Goal: Information Seeking & Learning: Compare options

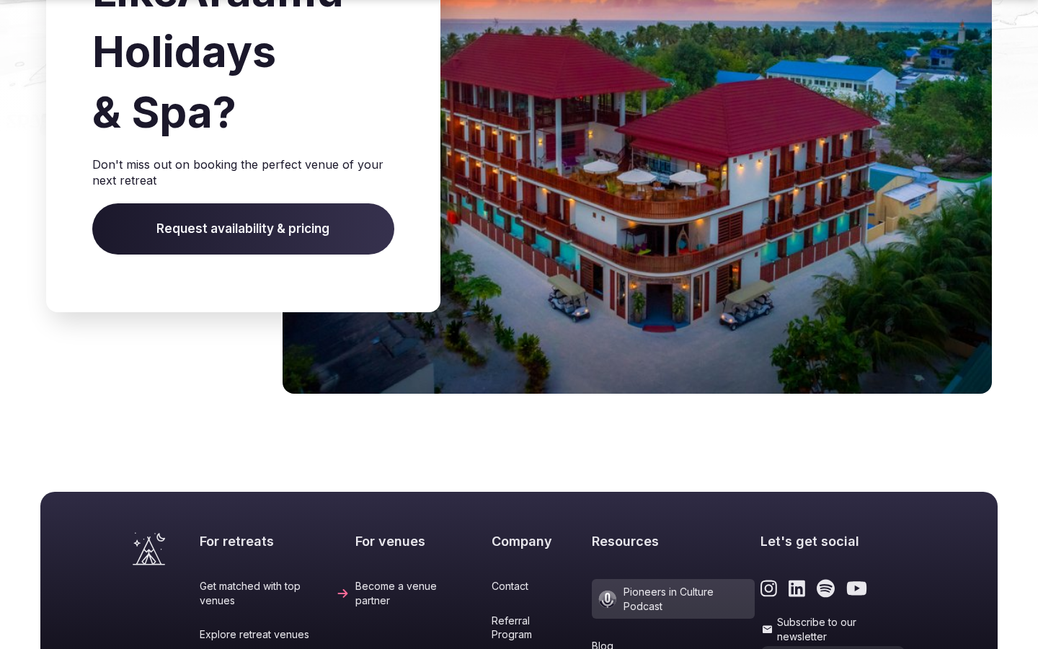
scroll to position [2077, 0]
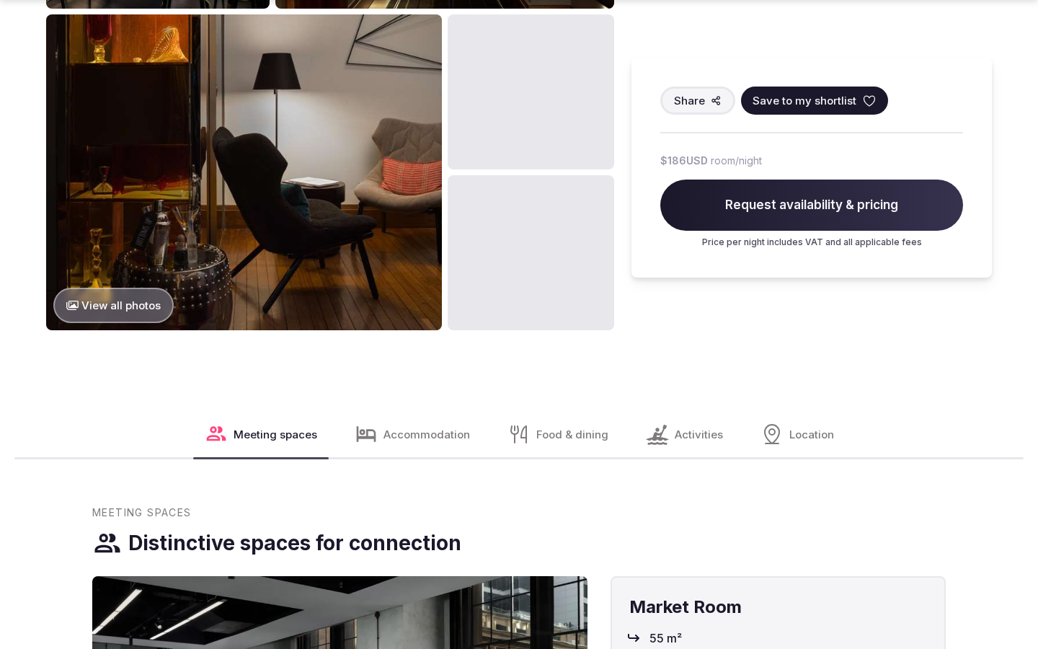
scroll to position [1812, 0]
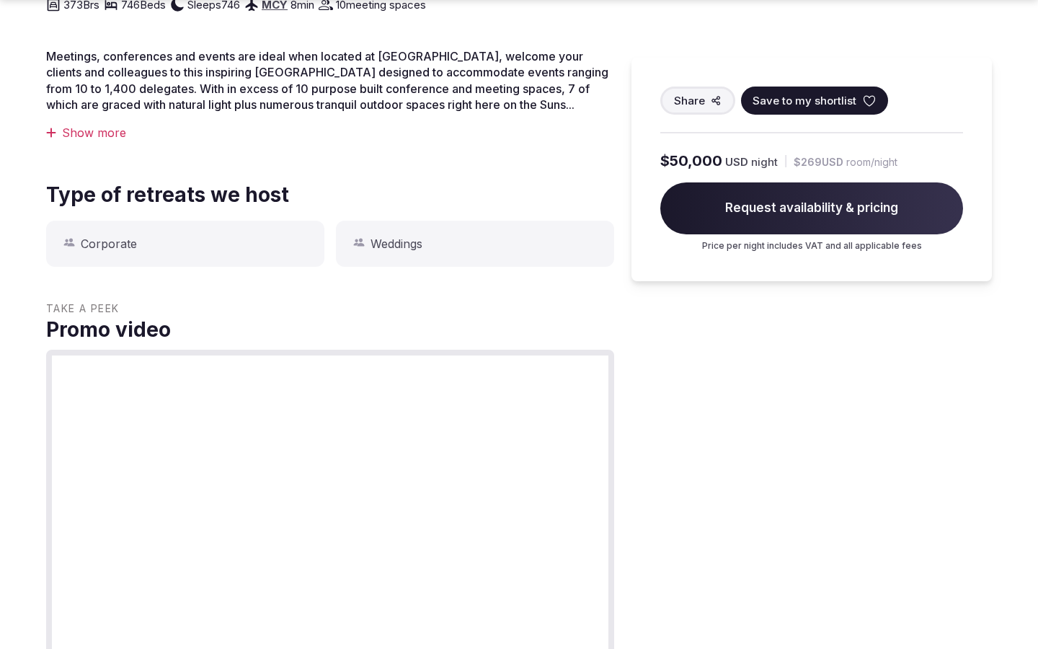
scroll to position [1194, 0]
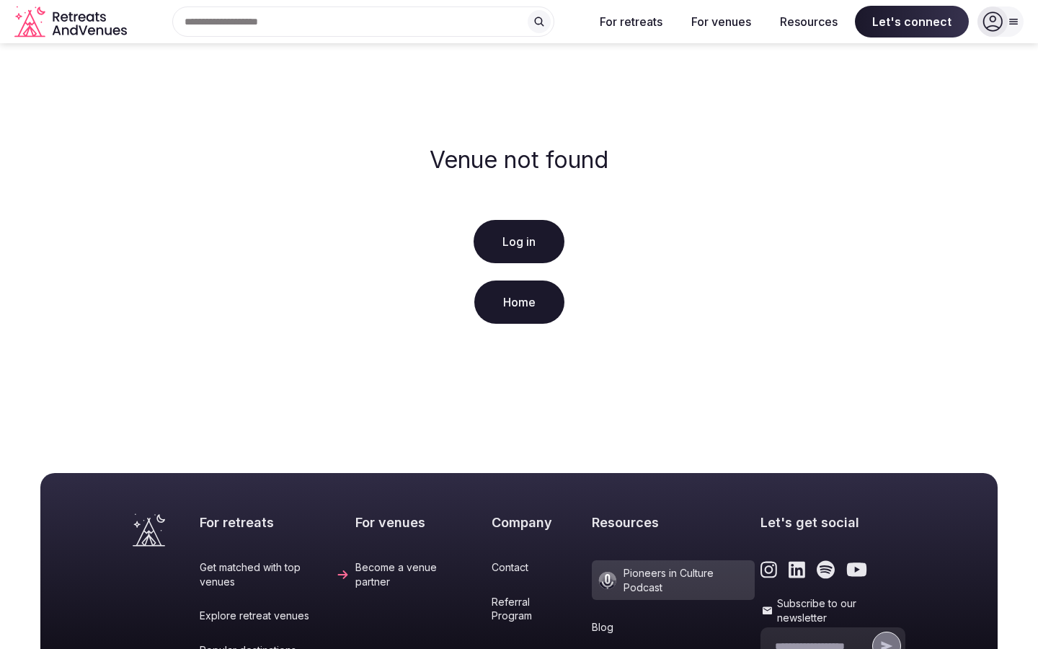
scroll to position [294, 0]
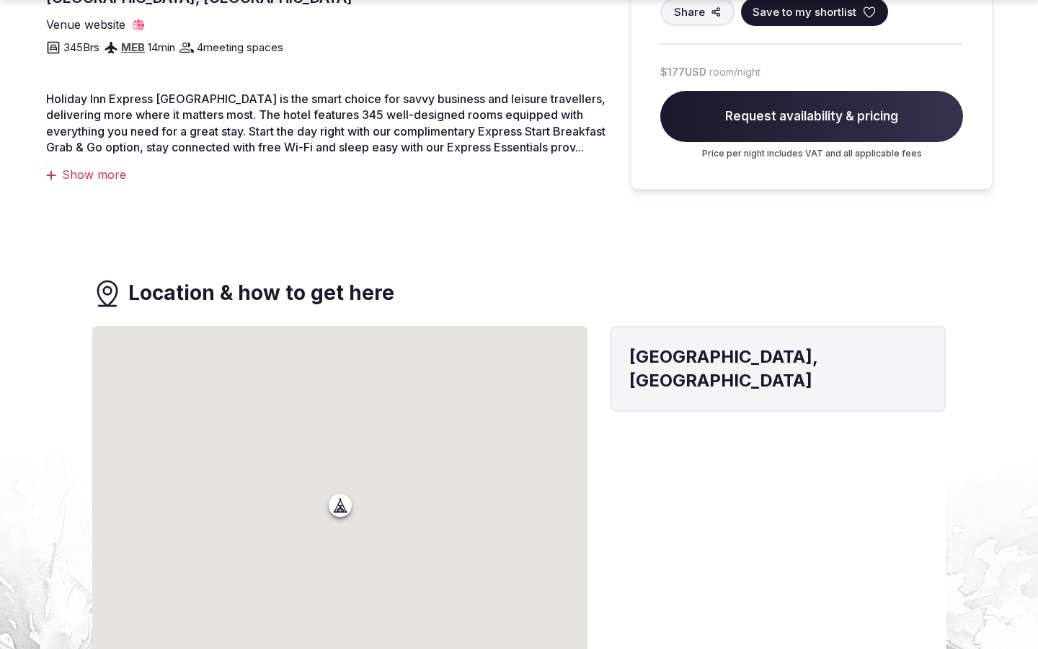
scroll to position [1193, 0]
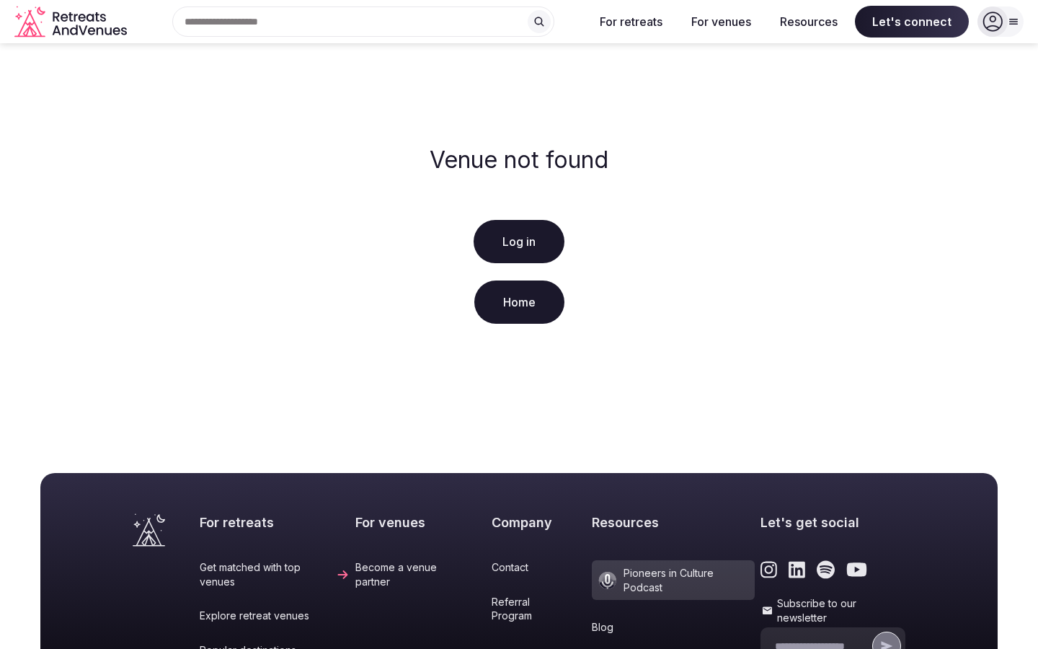
scroll to position [294, 0]
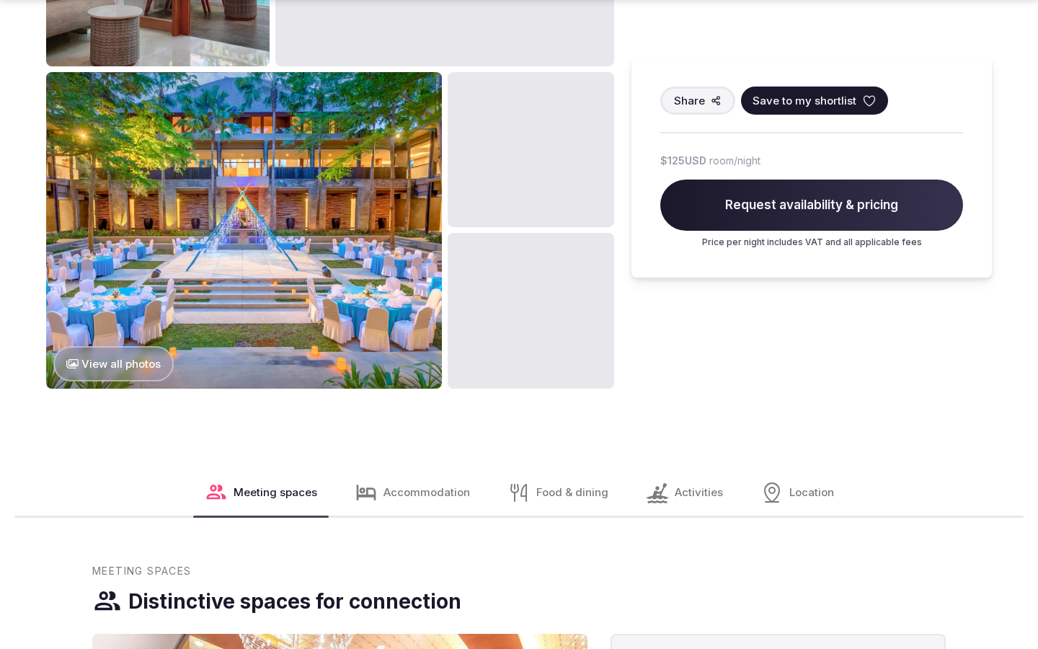
scroll to position [1769, 0]
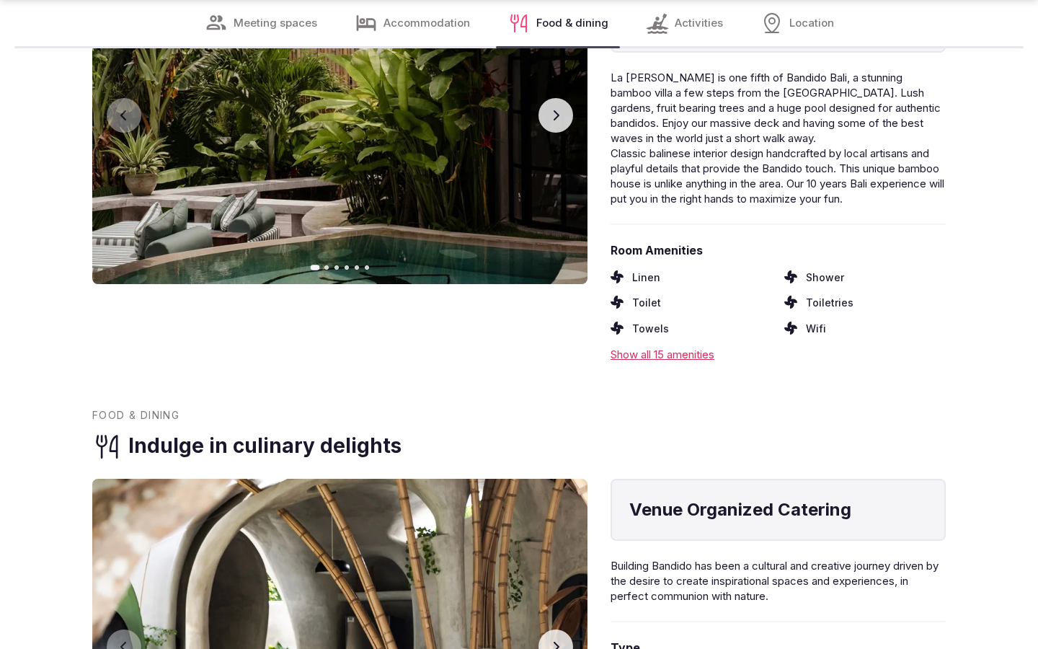
scroll to position [2334, 0]
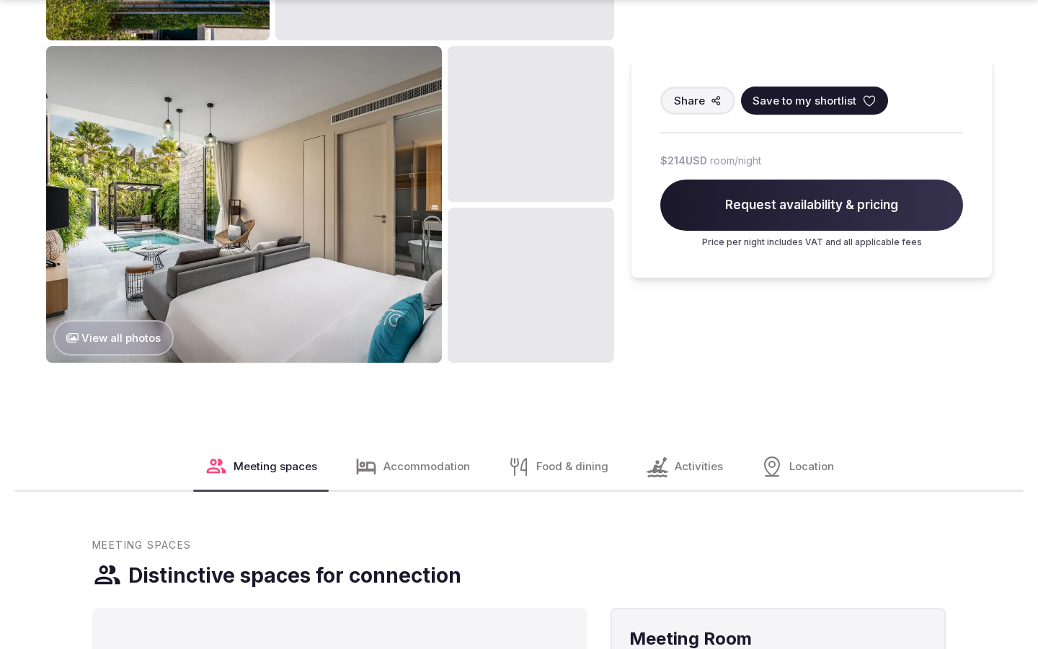
scroll to position [1812, 0]
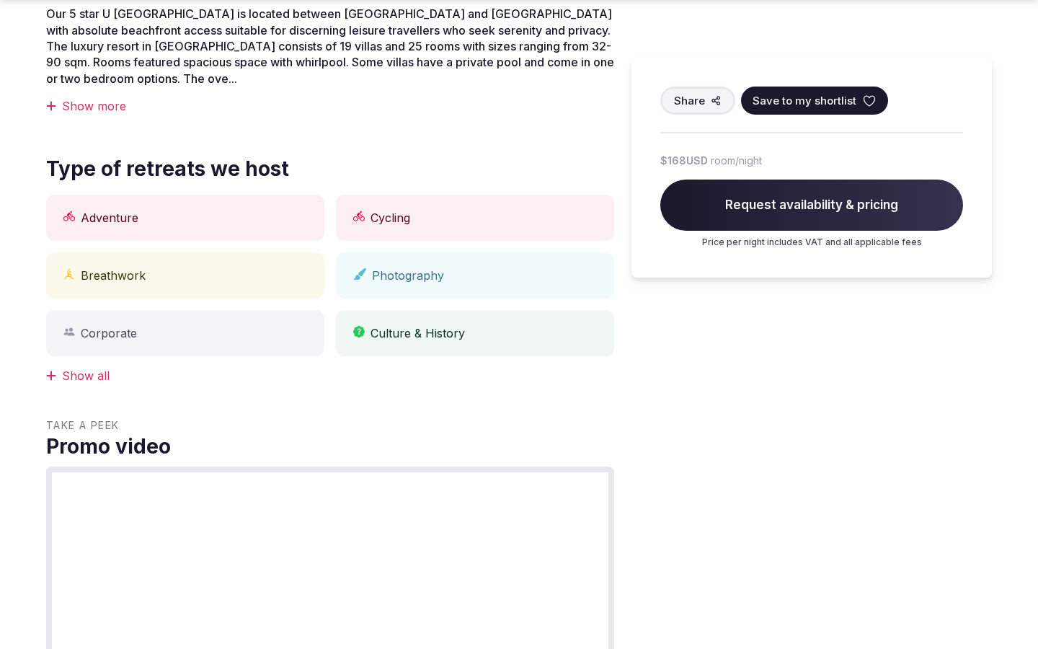
scroll to position [1194, 0]
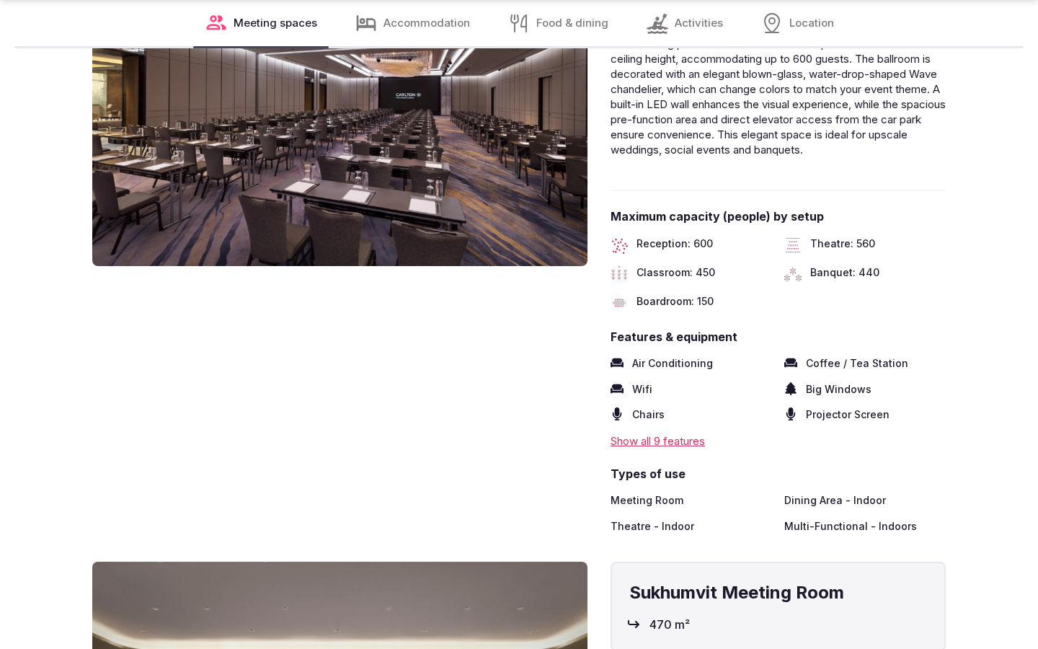
scroll to position [2382, 0]
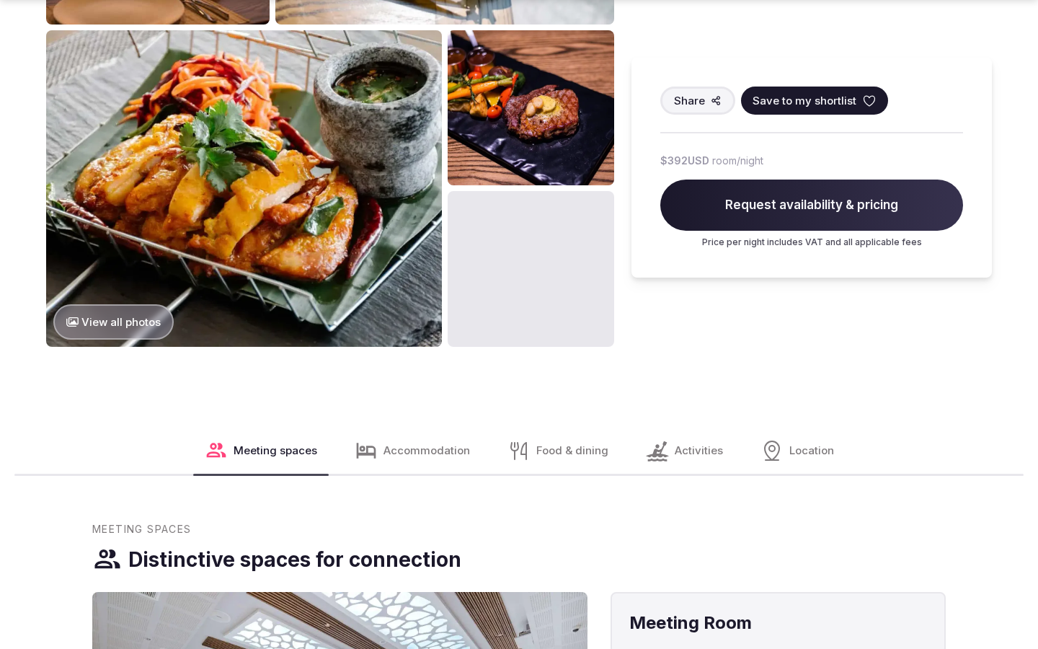
scroll to position [1812, 0]
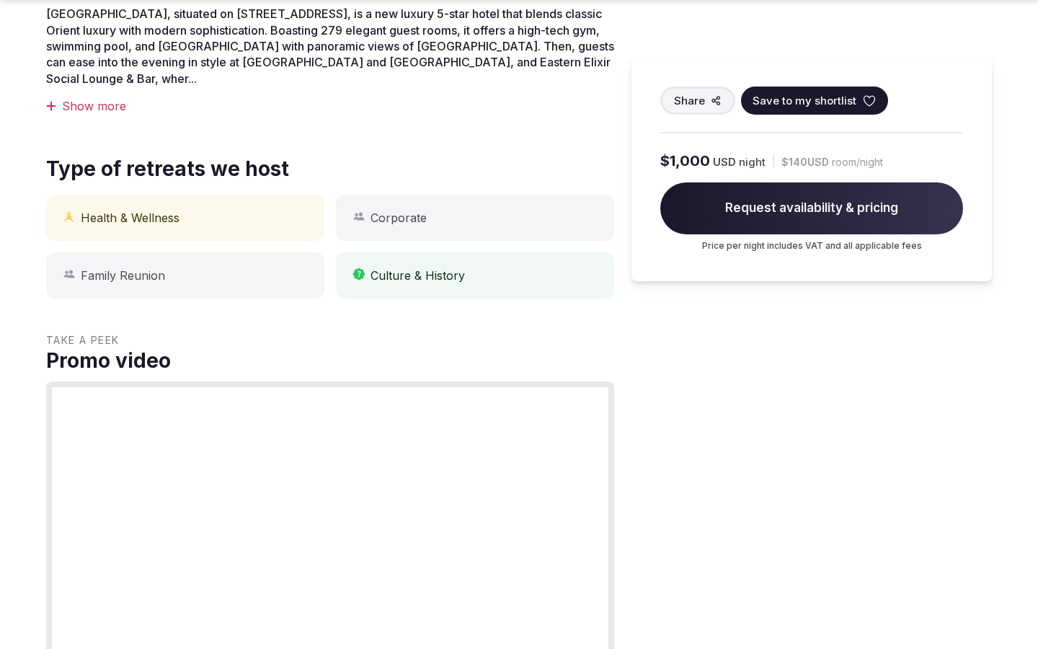
scroll to position [1194, 0]
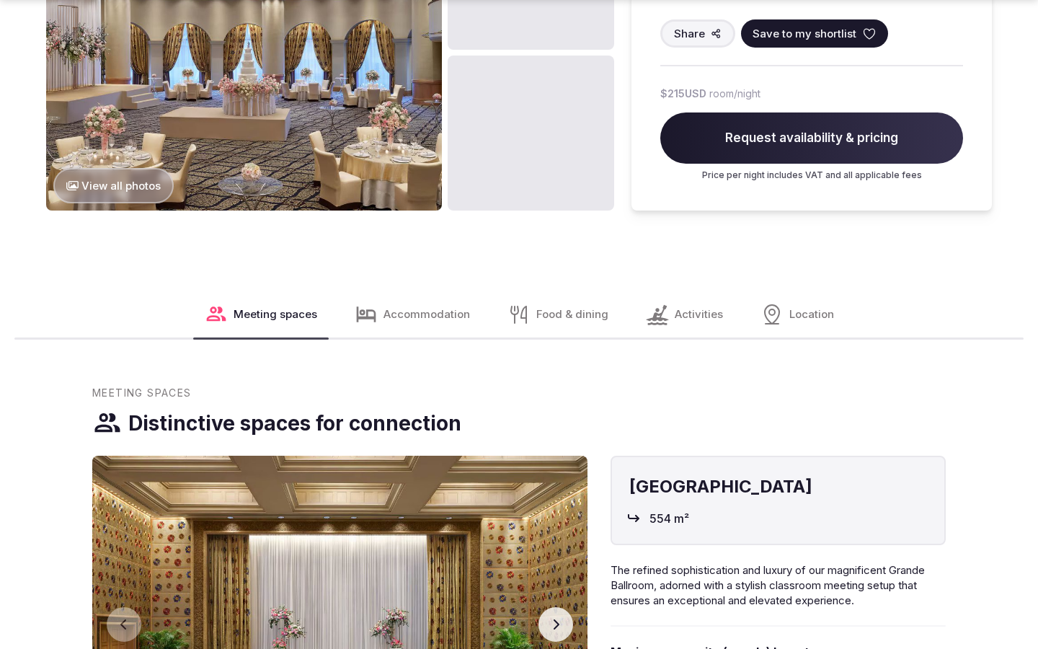
scroll to position [2431, 0]
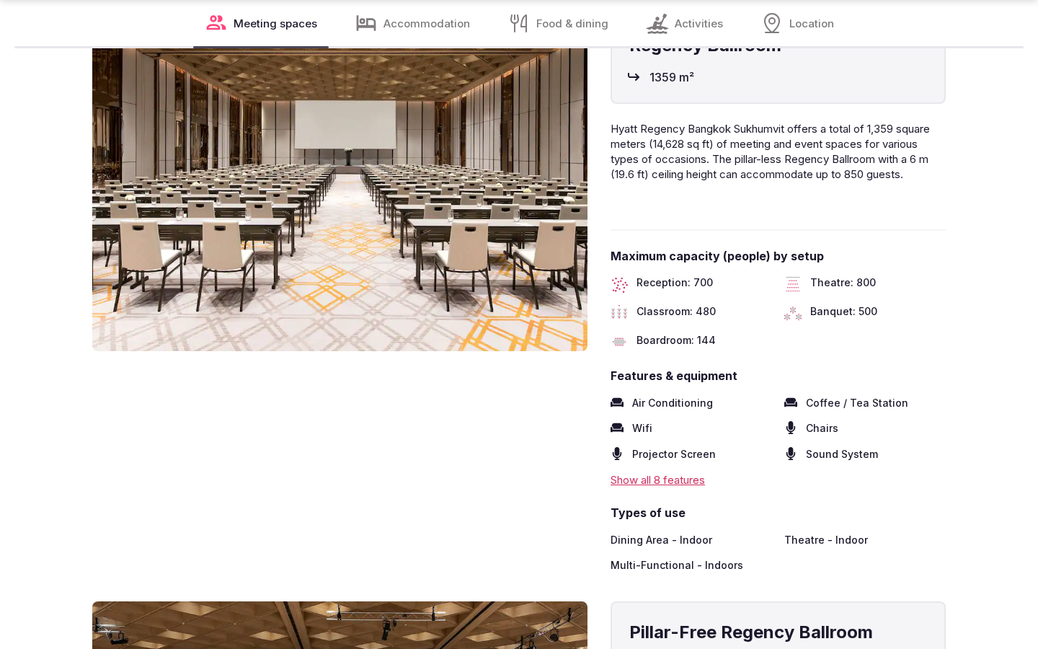
scroll to position [2382, 0]
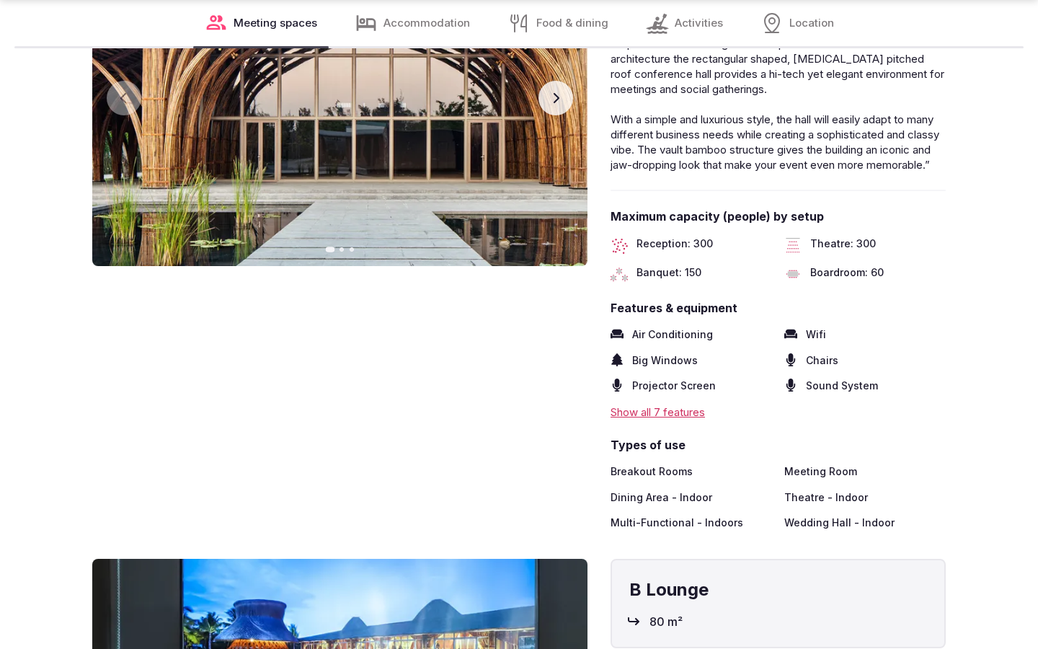
scroll to position [2382, 0]
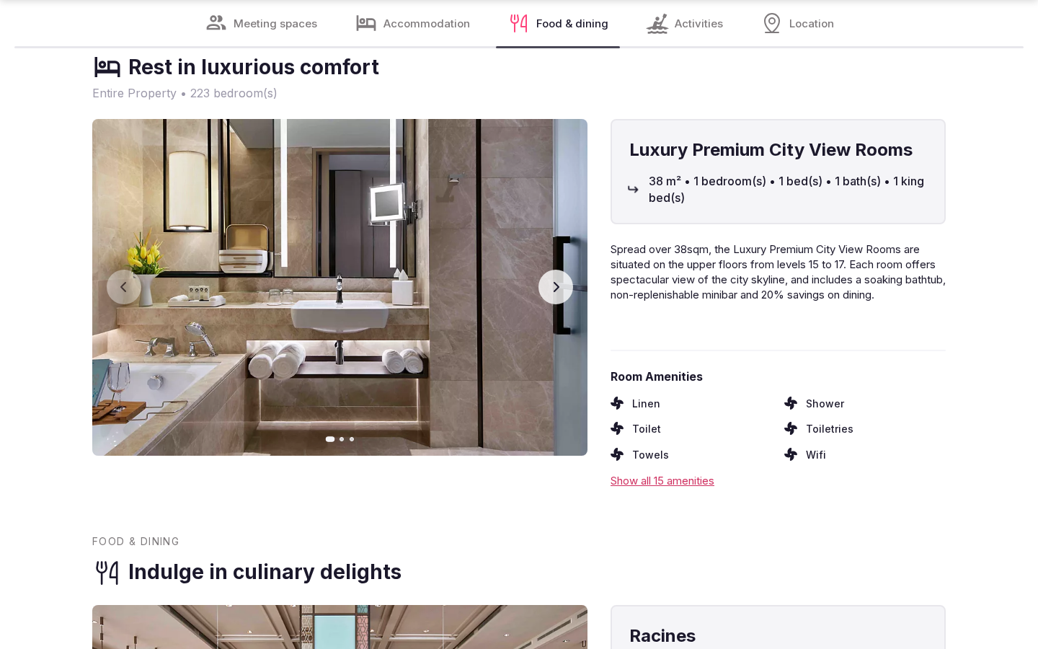
scroll to position [2334, 0]
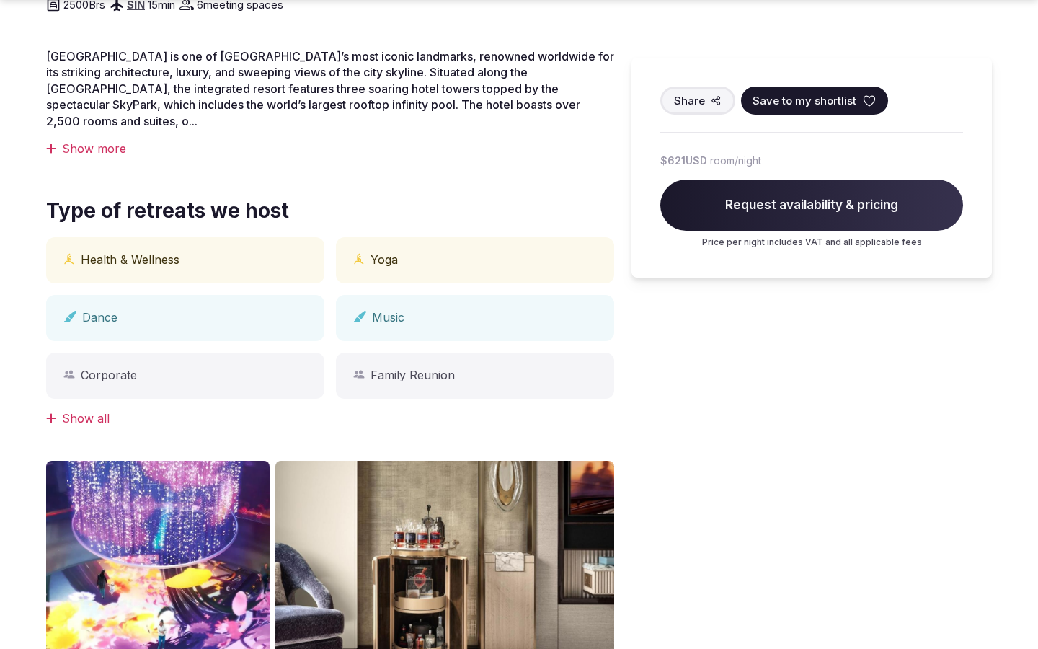
scroll to position [1769, 0]
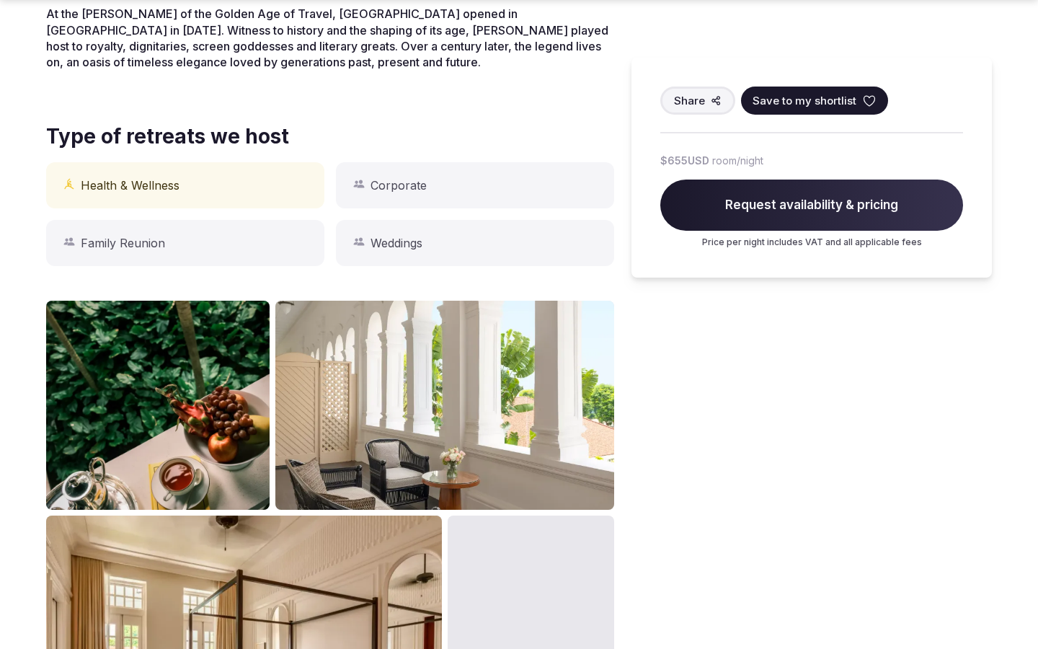
scroll to position [1194, 0]
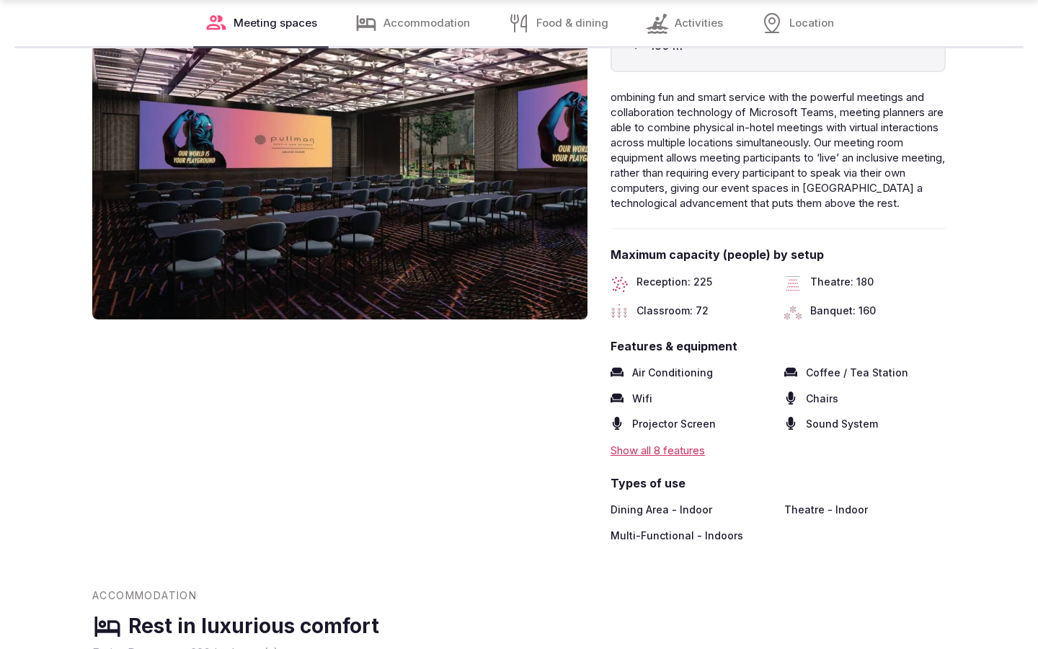
scroll to position [1764, 0]
